Goal: Transaction & Acquisition: Purchase product/service

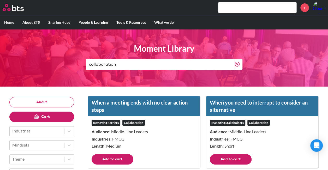
drag, startPoint x: 119, startPoint y: 60, endPoint x: 46, endPoint y: 68, distance: 72.5
click at [46, 68] on header "Moment Library collaboration" at bounding box center [164, 57] width 328 height 57
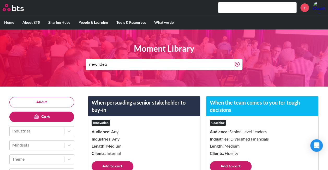
click at [126, 64] on input "new idea" at bounding box center [160, 64] width 149 height 11
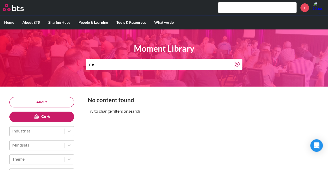
type input "n"
drag, startPoint x: 144, startPoint y: 65, endPoint x: 64, endPoint y: 62, distance: 80.3
click at [64, 62] on header "Moment Library status quo" at bounding box center [164, 57] width 328 height 57
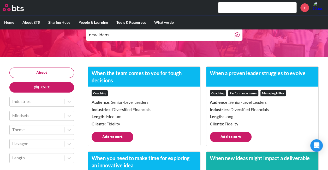
scroll to position [31, 0]
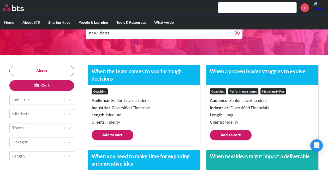
click at [117, 134] on button "Add to cart" at bounding box center [113, 135] width 42 height 10
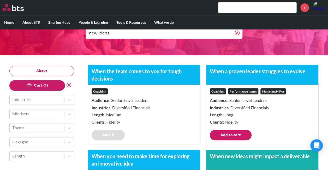
click at [49, 84] on button "Cart (1)" at bounding box center [37, 85] width 56 height 10
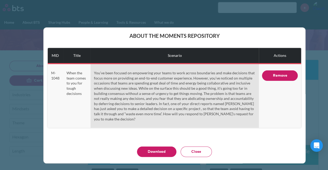
scroll to position [37, 0]
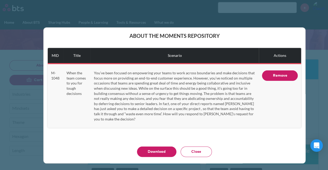
click at [196, 150] on button "Close" at bounding box center [196, 152] width 31 height 10
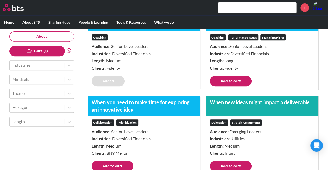
scroll to position [100, 0]
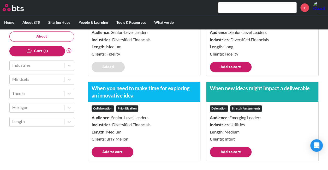
click at [119, 151] on button "Add to cart" at bounding box center [113, 152] width 42 height 10
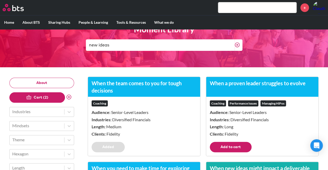
scroll to position [19, 0]
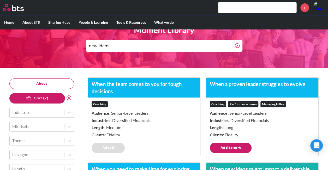
click at [51, 98] on button "Cart (2)" at bounding box center [37, 98] width 56 height 10
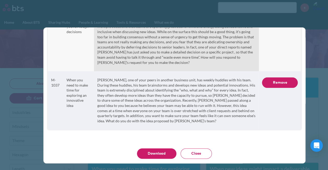
scroll to position [59, 0]
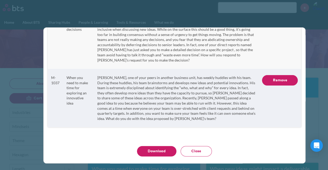
click at [324, 67] on div "About the Moments Repository MID Title Scenario Actions M-1048 When the team co…" at bounding box center [164, 85] width 328 height 170
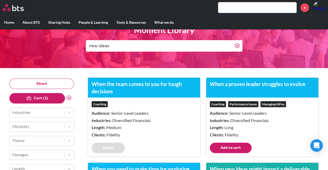
drag, startPoint x: 179, startPoint y: 45, endPoint x: 29, endPoint y: 44, distance: 150.2
click at [29, 44] on header "Moment Library new ideas" at bounding box center [164, 39] width 328 height 57
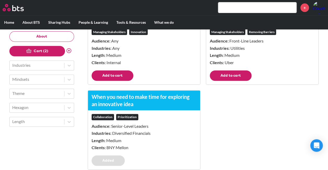
scroll to position [100, 0]
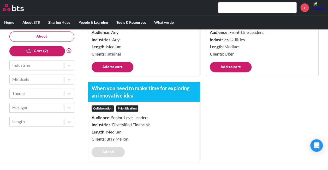
click at [48, 52] on button "Cart (2)" at bounding box center [37, 51] width 56 height 10
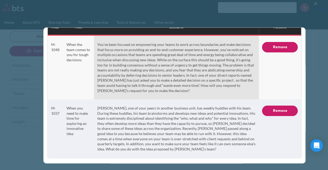
scroll to position [31, 0]
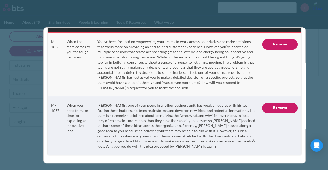
click at [317, 61] on div "About the Moments Repository MID Title Scenario Actions M-1048 When the team co…" at bounding box center [164, 85] width 328 height 170
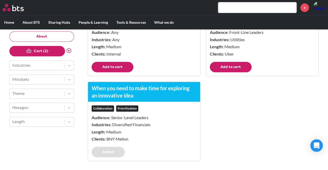
scroll to position [0, 0]
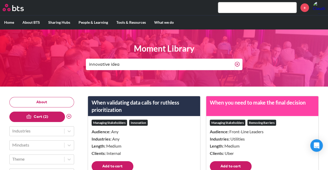
drag, startPoint x: 132, startPoint y: 66, endPoint x: 80, endPoint y: 67, distance: 52.0
click at [80, 67] on header "Moment Library innovative idea" at bounding box center [164, 57] width 328 height 57
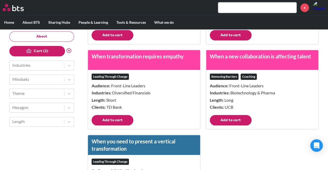
scroll to position [136, 0]
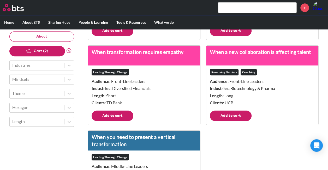
click at [122, 112] on button "Add to cart" at bounding box center [113, 116] width 42 height 10
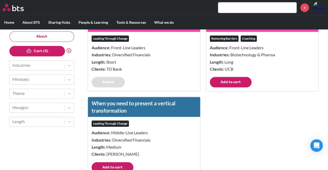
scroll to position [170, 0]
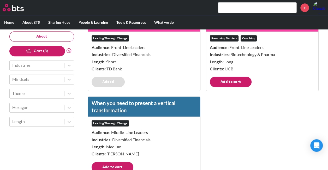
click at [55, 51] on button "Cart (3)" at bounding box center [37, 51] width 56 height 10
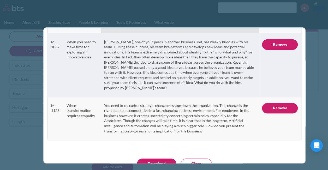
scroll to position [102, 0]
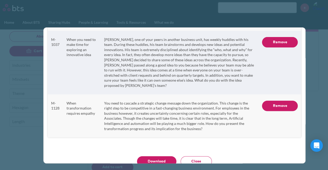
click at [165, 156] on button "Download" at bounding box center [156, 161] width 39 height 10
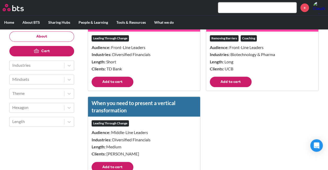
scroll to position [0, 0]
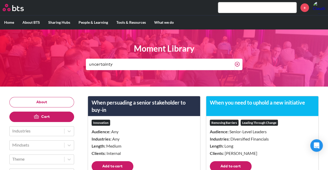
drag, startPoint x: 138, startPoint y: 59, endPoint x: 39, endPoint y: 64, distance: 99.1
click at [39, 64] on header "Moment Library uncertainty" at bounding box center [164, 57] width 328 height 57
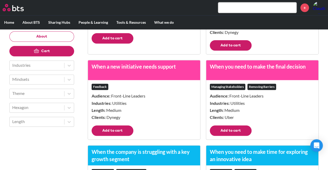
scroll to position [207, 0]
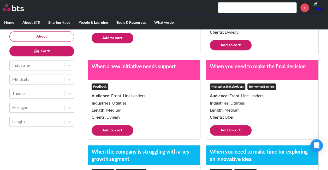
type input "innovative"
click at [112, 132] on button "Add to cart" at bounding box center [113, 130] width 42 height 10
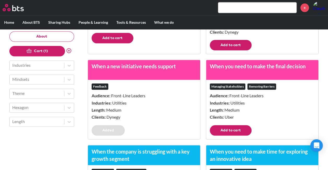
click at [47, 53] on button "Cart (1)" at bounding box center [37, 51] width 56 height 10
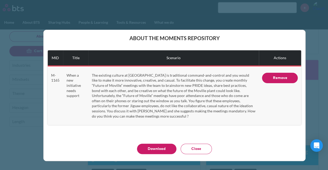
click at [37, 98] on div "About the Moments Repository MID Title Scenario Actions M-1165 When a new initi…" at bounding box center [164, 85] width 328 height 170
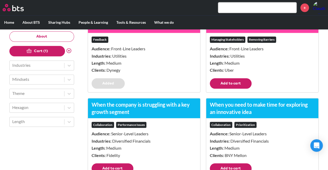
scroll to position [271, 0]
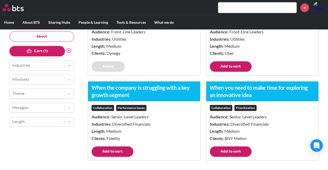
click at [241, 154] on button "Add to cart" at bounding box center [231, 152] width 42 height 10
click at [33, 51] on button "Cart (2)" at bounding box center [37, 51] width 56 height 10
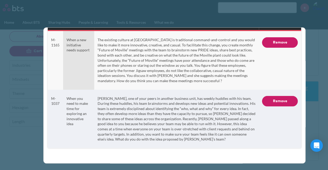
scroll to position [33, 0]
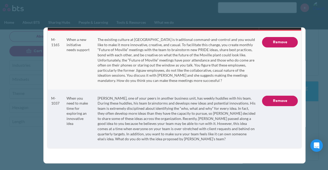
click at [20, 129] on div "About the Moments Repository MID Title Scenario Actions M-1165 When a new initi…" at bounding box center [164, 85] width 328 height 170
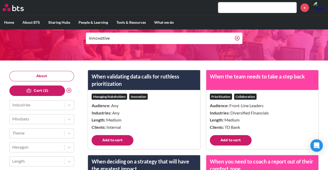
scroll to position [0, 0]
